Goal: Information Seeking & Learning: Learn about a topic

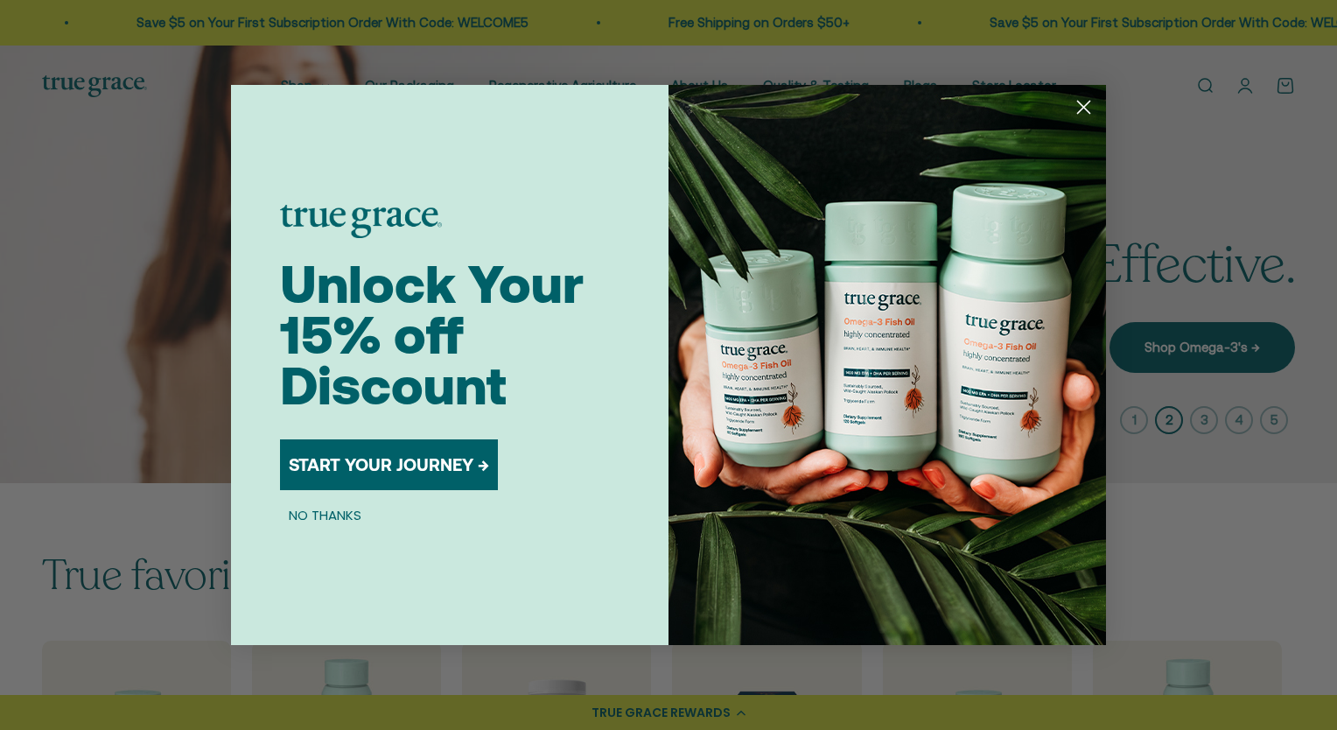
click at [1089, 103] on circle "Close dialog" at bounding box center [1083, 107] width 29 height 29
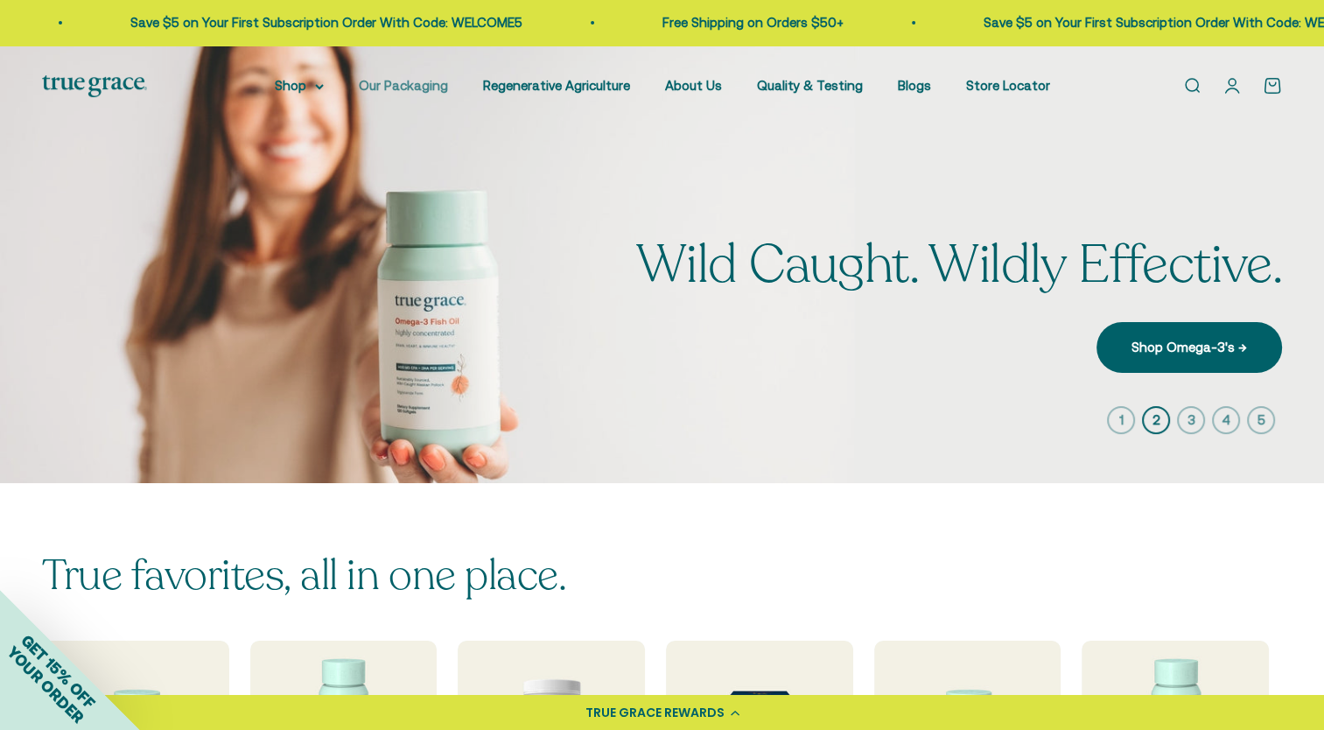
click at [414, 88] on link "Our Packaging" at bounding box center [403, 85] width 89 height 15
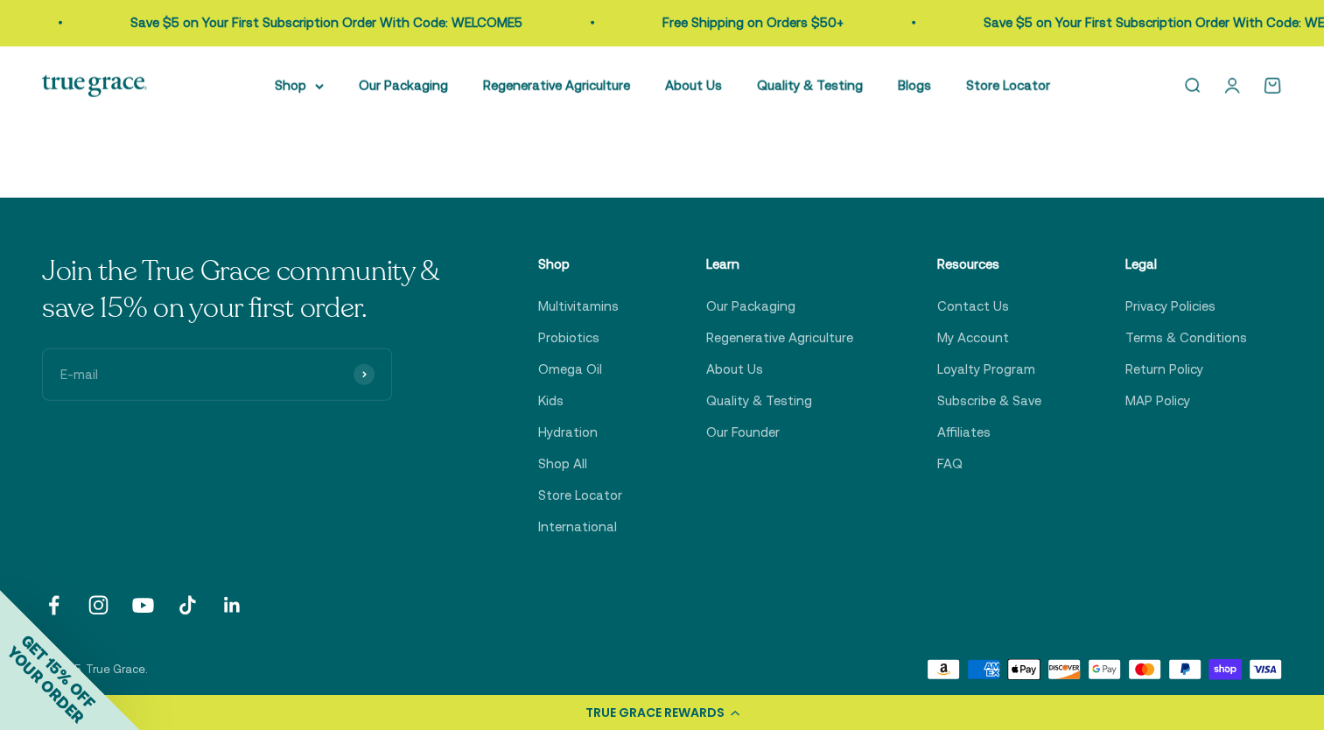
scroll to position [4761, 0]
